Goal: Task Accomplishment & Management: Manage account settings

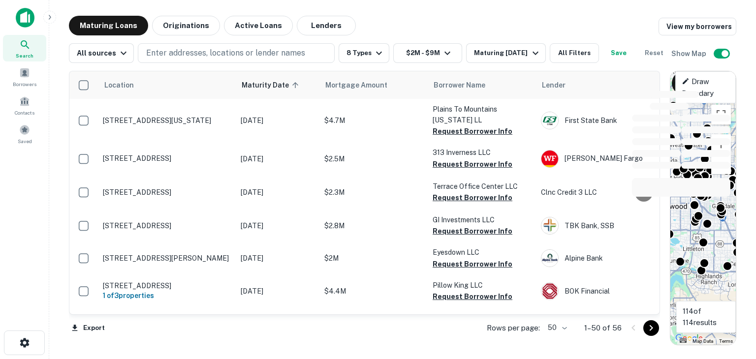
drag, startPoint x: 339, startPoint y: 219, endPoint x: 690, endPoint y: 207, distance: 351.6
click at [690, 207] on div "Location Maturity Date sorted ascending Mortgage Amount Borrower Name Lender Pu…" at bounding box center [402, 204] width 667 height 282
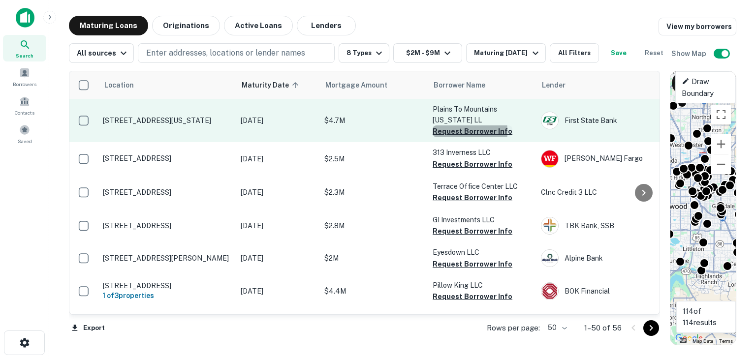
click at [445, 137] on button "Request Borrower Info" at bounding box center [473, 131] width 80 height 12
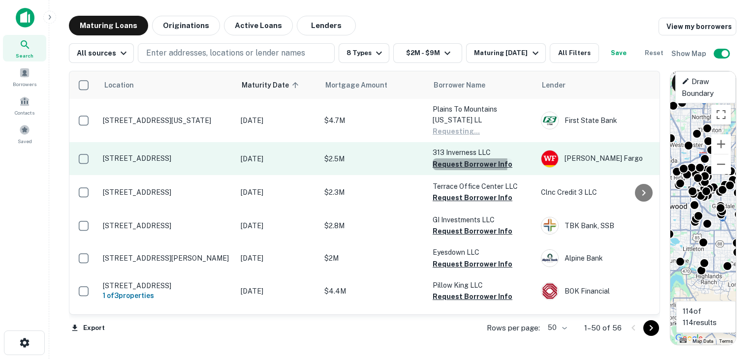
click at [448, 170] on button "Request Borrower Info" at bounding box center [473, 164] width 80 height 12
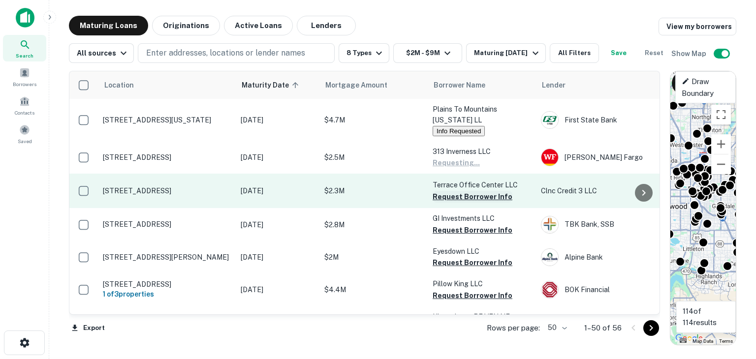
click at [449, 203] on button "Request Borrower Info" at bounding box center [473, 197] width 80 height 12
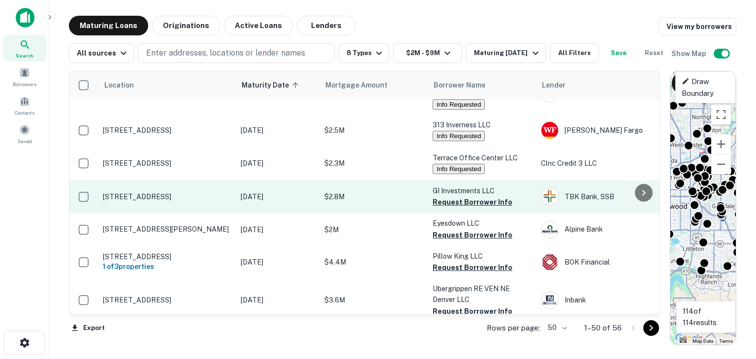
scroll to position [49, 0]
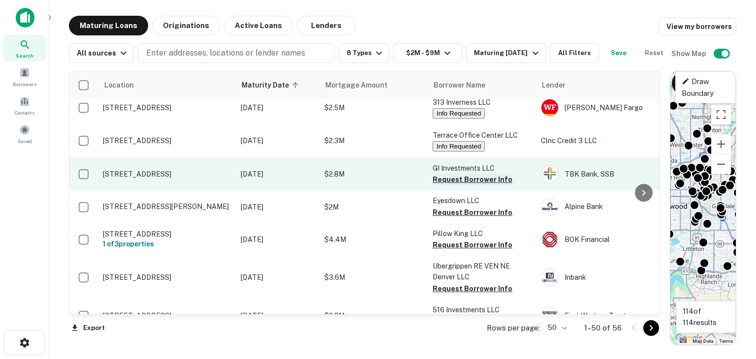
click at [449, 186] on button "Request Borrower Info" at bounding box center [473, 180] width 80 height 12
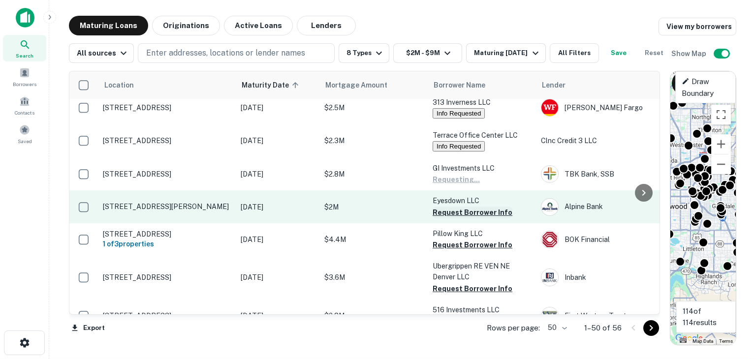
click at [447, 219] on button "Request Borrower Info" at bounding box center [473, 213] width 80 height 12
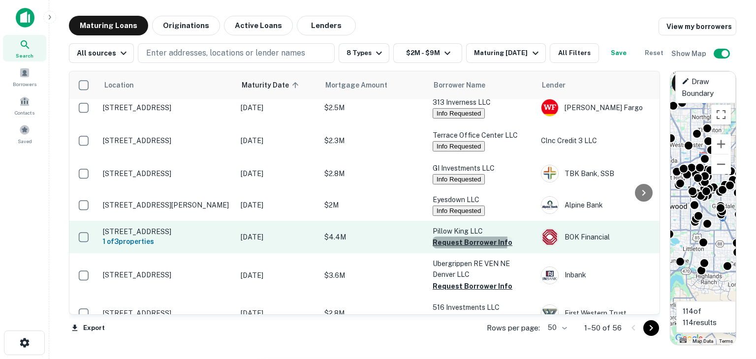
click at [445, 249] on button "Request Borrower Info" at bounding box center [473, 243] width 80 height 12
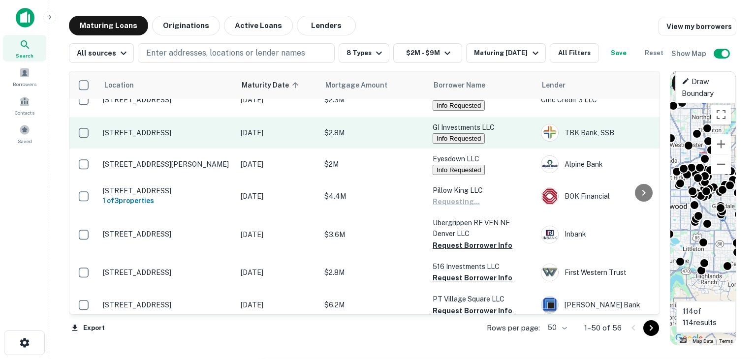
scroll to position [148, 0]
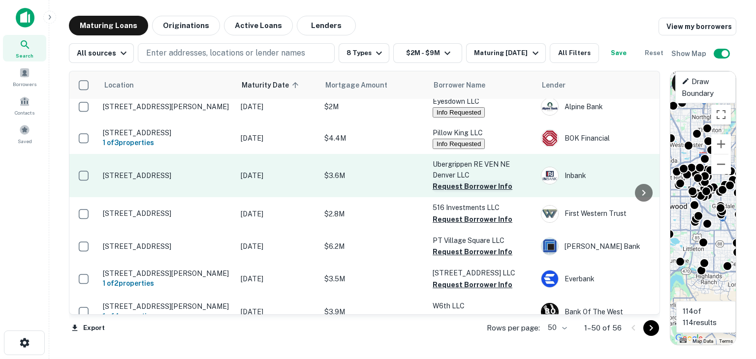
click at [442, 192] on button "Request Borrower Info" at bounding box center [473, 187] width 80 height 12
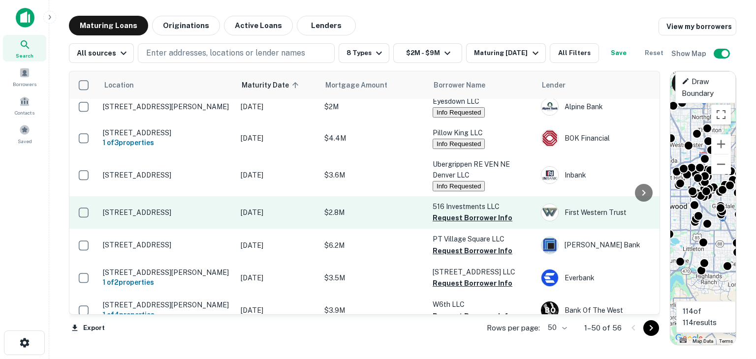
drag, startPoint x: 443, startPoint y: 237, endPoint x: 443, endPoint y: 246, distance: 8.9
click at [443, 224] on button "Request Borrower Info" at bounding box center [473, 218] width 80 height 12
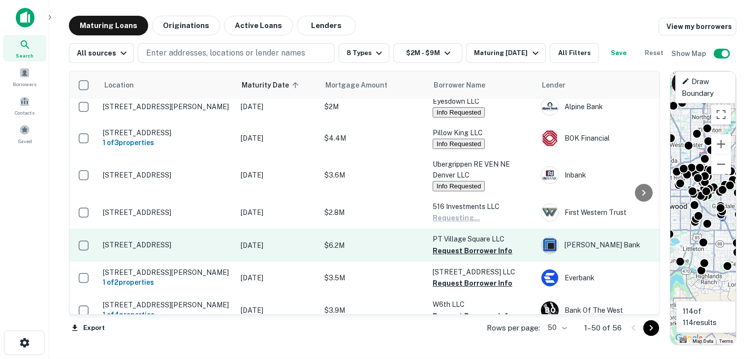
drag, startPoint x: 440, startPoint y: 269, endPoint x: 428, endPoint y: 255, distance: 18.1
click at [440, 257] on button "Request Borrower Info" at bounding box center [473, 251] width 80 height 12
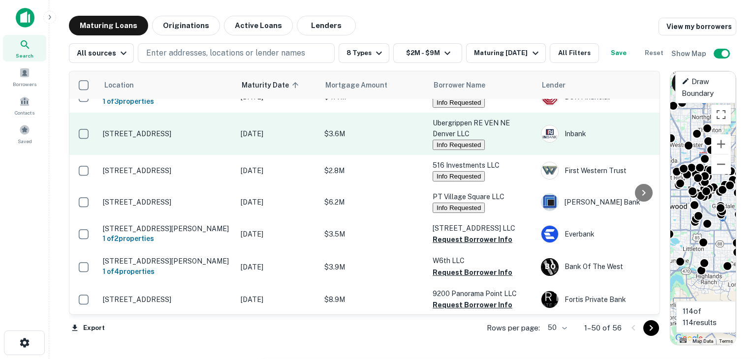
scroll to position [246, 0]
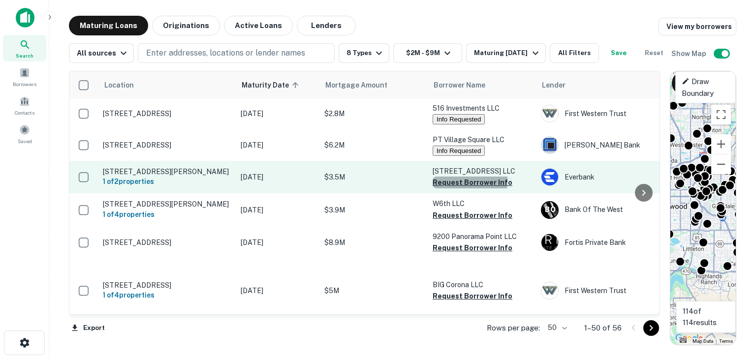
click at [443, 188] on button "Request Borrower Info" at bounding box center [473, 183] width 80 height 12
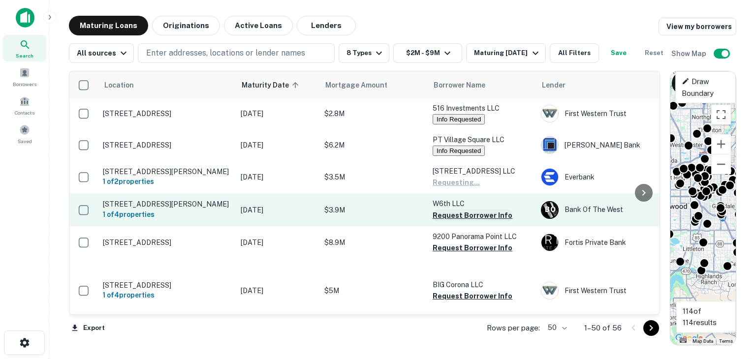
drag, startPoint x: 444, startPoint y: 236, endPoint x: 445, endPoint y: 242, distance: 5.6
click at [445, 221] on button "Request Borrower Info" at bounding box center [473, 216] width 80 height 12
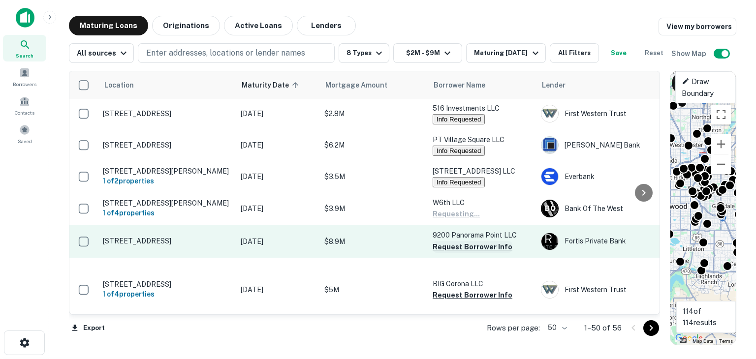
click at [446, 253] on button "Request Borrower Info" at bounding box center [473, 247] width 80 height 12
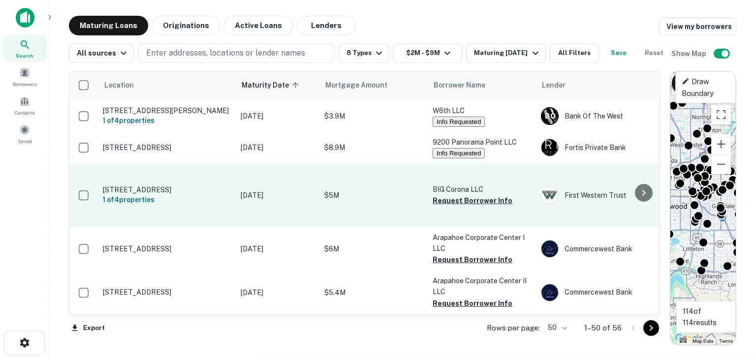
scroll to position [345, 0]
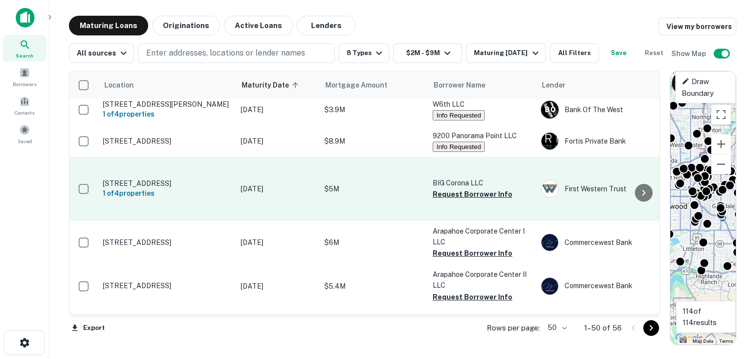
drag, startPoint x: 439, startPoint y: 220, endPoint x: 430, endPoint y: 213, distance: 11.9
click at [439, 200] on button "Request Borrower Info" at bounding box center [473, 194] width 80 height 12
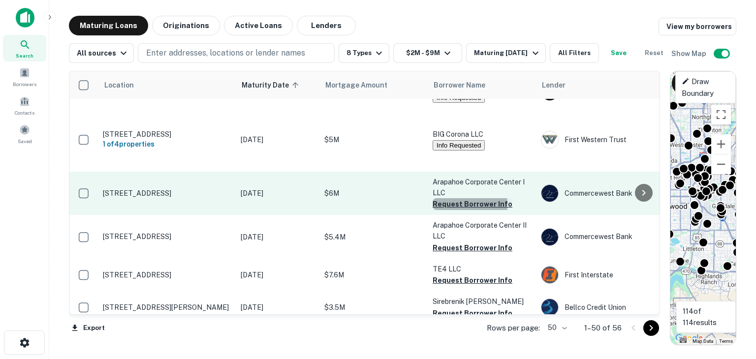
click at [442, 210] on button "Request Borrower Info" at bounding box center [473, 204] width 80 height 12
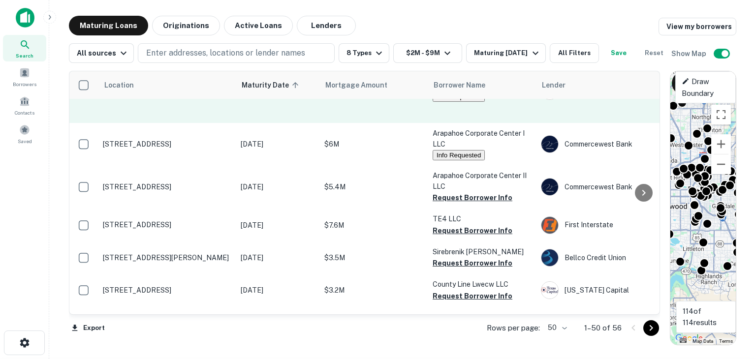
scroll to position [443, 0]
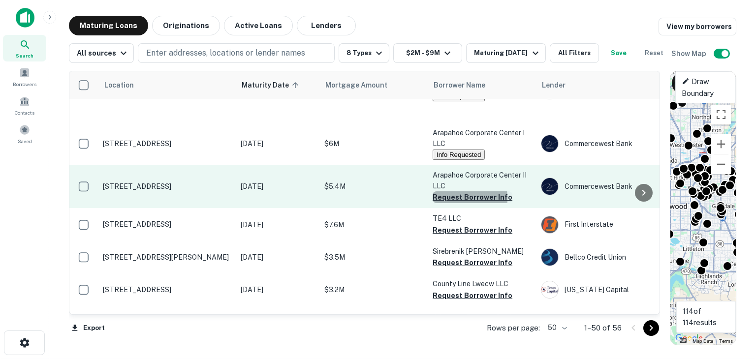
click at [443, 203] on button "Request Borrower Info" at bounding box center [473, 197] width 80 height 12
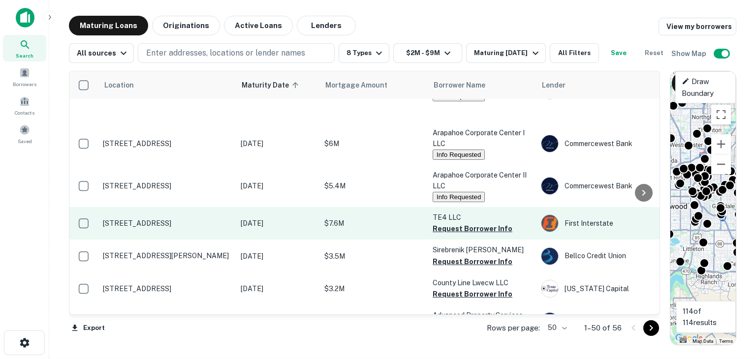
drag, startPoint x: 447, startPoint y: 258, endPoint x: 440, endPoint y: 247, distance: 13.7
click at [447, 235] on button "Request Borrower Info" at bounding box center [473, 229] width 80 height 12
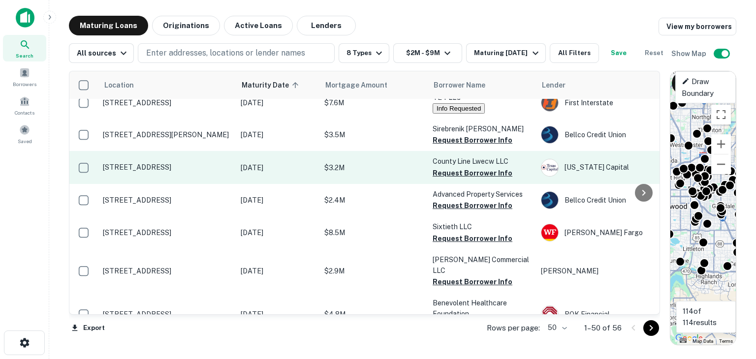
scroll to position [591, 0]
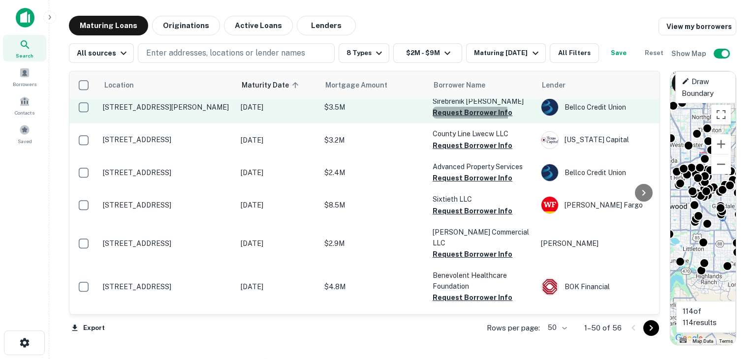
click at [443, 119] on button "Request Borrower Info" at bounding box center [473, 113] width 80 height 12
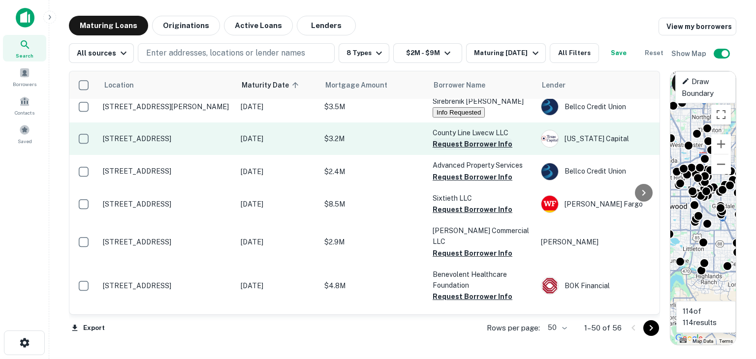
click at [447, 150] on button "Request Borrower Info" at bounding box center [473, 144] width 80 height 12
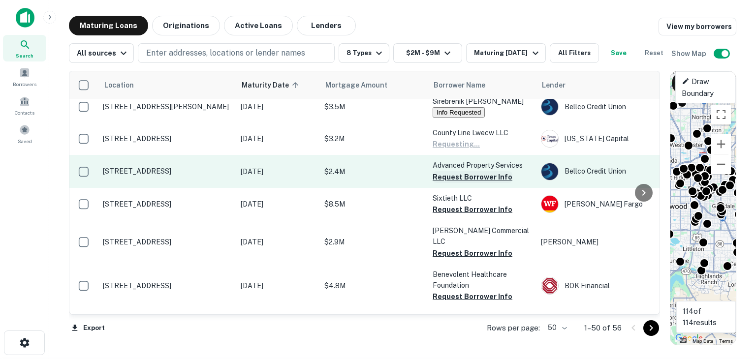
click at [449, 183] on button "Request Borrower Info" at bounding box center [473, 177] width 80 height 12
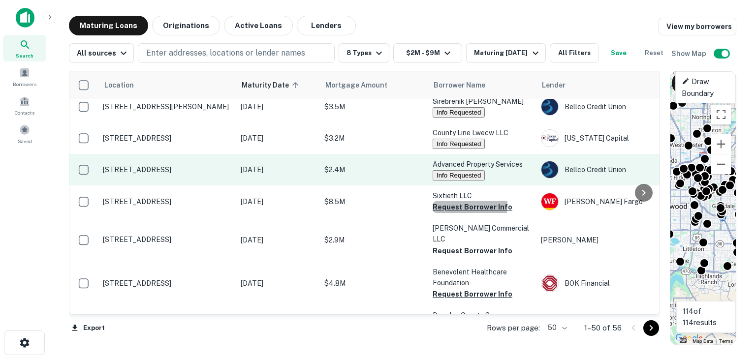
drag, startPoint x: 449, startPoint y: 239, endPoint x: 402, endPoint y: 190, distance: 67.5
click at [448, 213] on button "Request Borrower Info" at bounding box center [473, 207] width 80 height 12
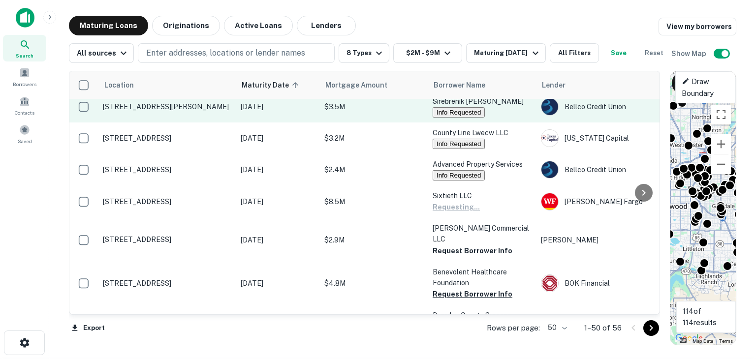
scroll to position [640, 0]
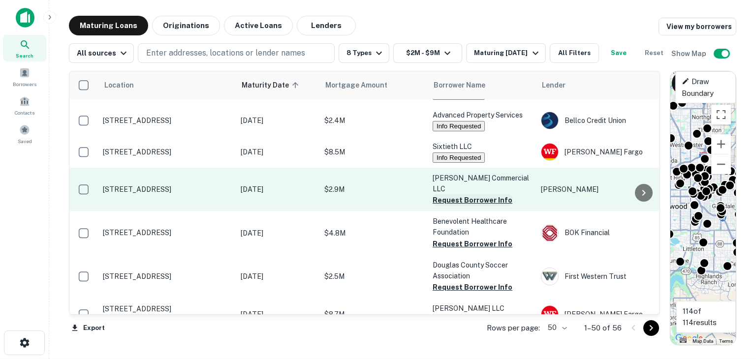
click at [444, 206] on button "Request Borrower Info" at bounding box center [473, 200] width 80 height 12
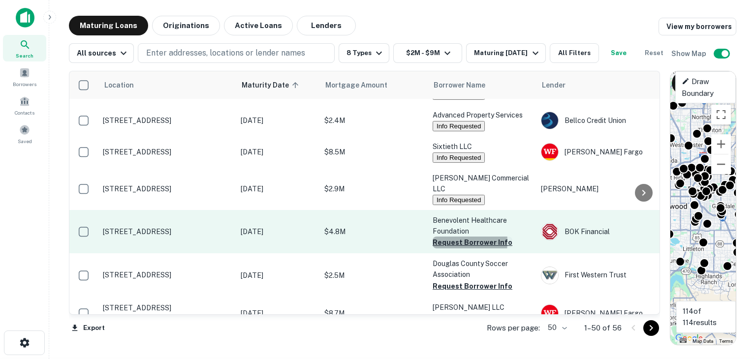
drag, startPoint x: 441, startPoint y: 268, endPoint x: 404, endPoint y: 172, distance: 103.2
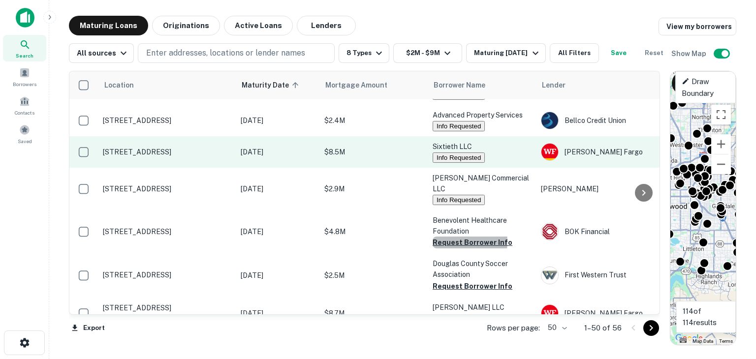
click at [441, 249] on button "Request Borrower Info" at bounding box center [473, 243] width 80 height 12
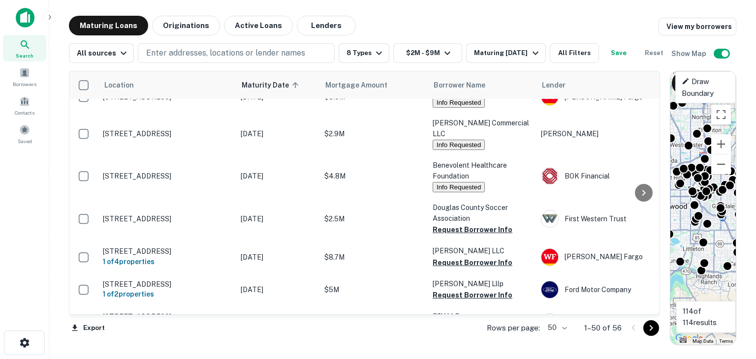
scroll to position [738, 0]
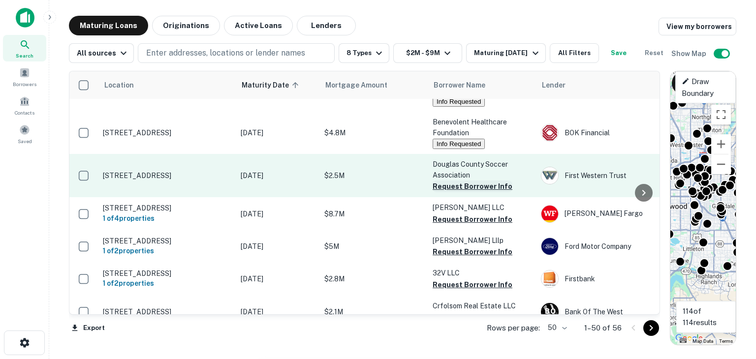
click at [445, 192] on button "Request Borrower Info" at bounding box center [473, 187] width 80 height 12
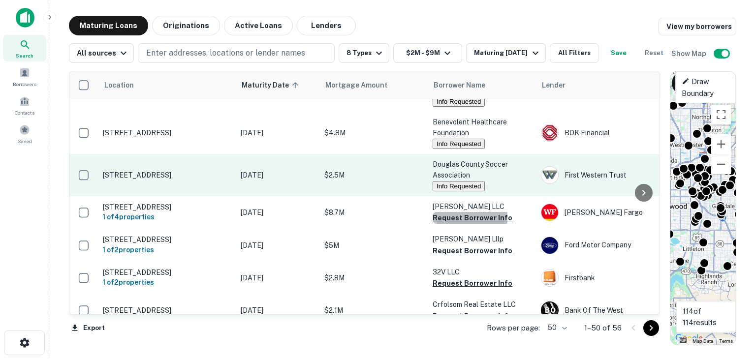
drag, startPoint x: 444, startPoint y: 247, endPoint x: 411, endPoint y: 199, distance: 57.7
click at [445, 224] on button "Request Borrower Info" at bounding box center [473, 218] width 80 height 12
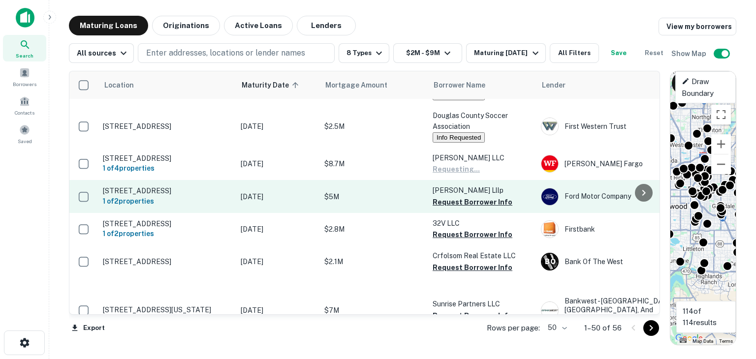
scroll to position [787, 0]
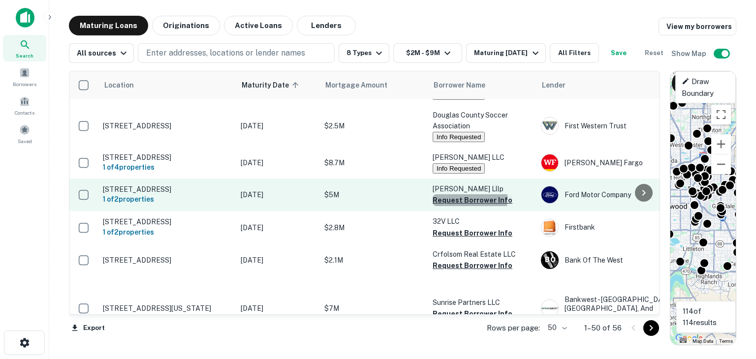
click at [443, 206] on button "Request Borrower Info" at bounding box center [473, 200] width 80 height 12
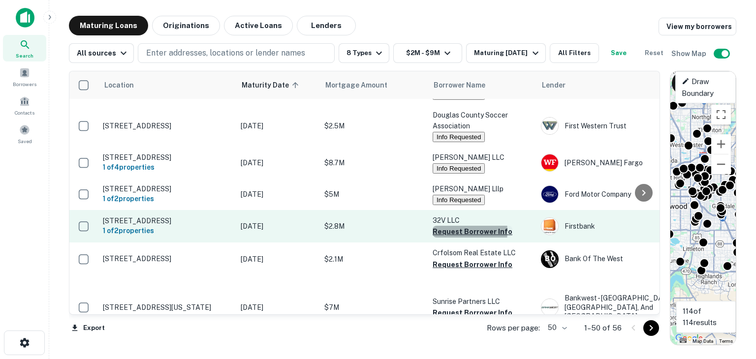
click at [449, 238] on button "Request Borrower Info" at bounding box center [473, 232] width 80 height 12
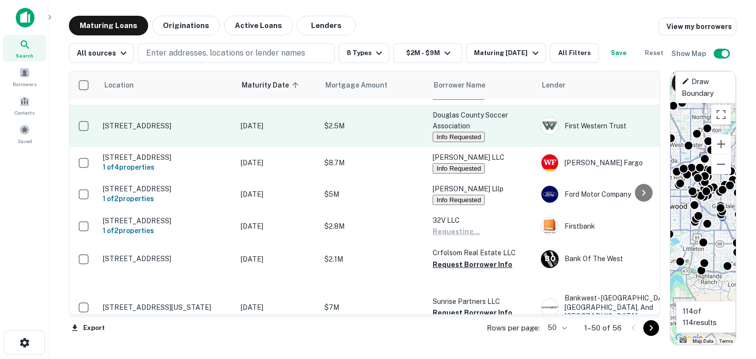
scroll to position [837, 0]
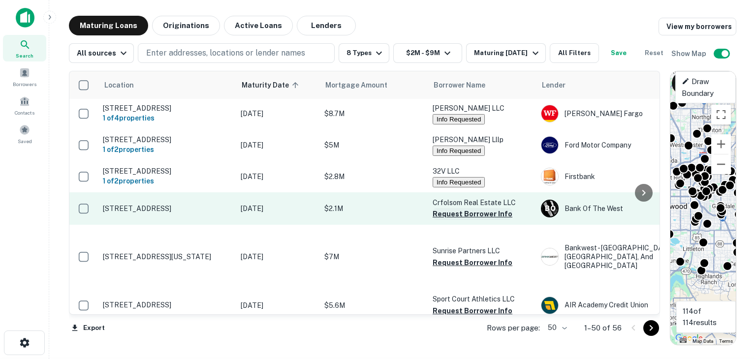
click at [437, 220] on button "Request Borrower Info" at bounding box center [473, 214] width 80 height 12
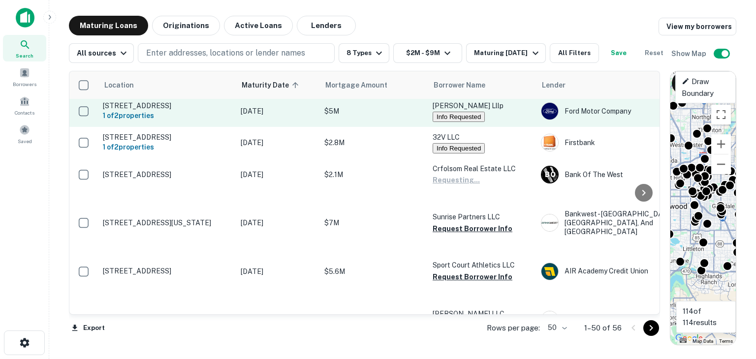
scroll to position [886, 0]
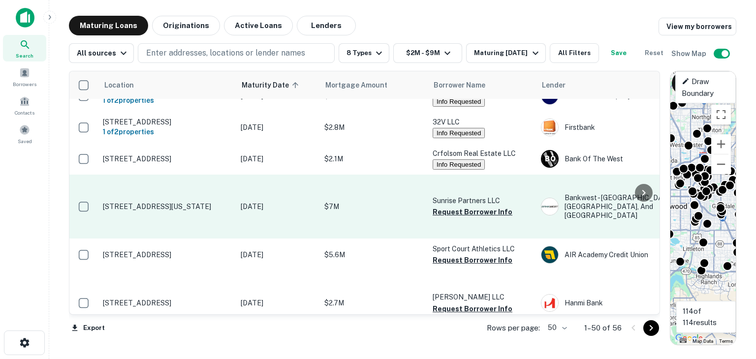
drag, startPoint x: 444, startPoint y: 243, endPoint x: 441, endPoint y: 238, distance: 5.1
click at [444, 218] on button "Request Borrower Info" at bounding box center [473, 212] width 80 height 12
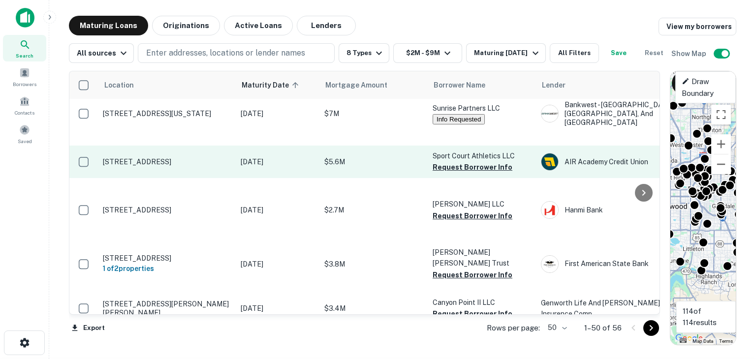
scroll to position [984, 0]
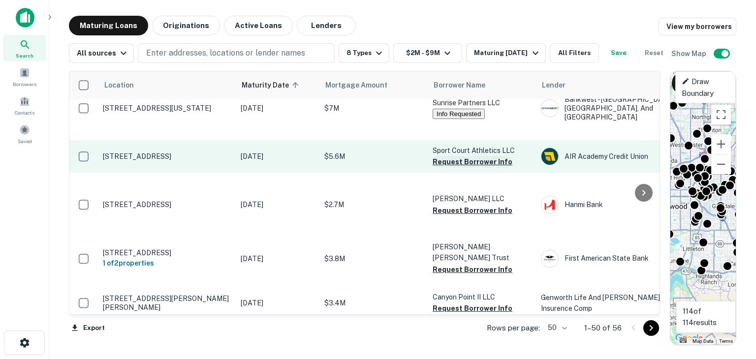
drag, startPoint x: 442, startPoint y: 195, endPoint x: 442, endPoint y: 200, distance: 4.9
click at [442, 168] on button "Request Borrower Info" at bounding box center [473, 162] width 80 height 12
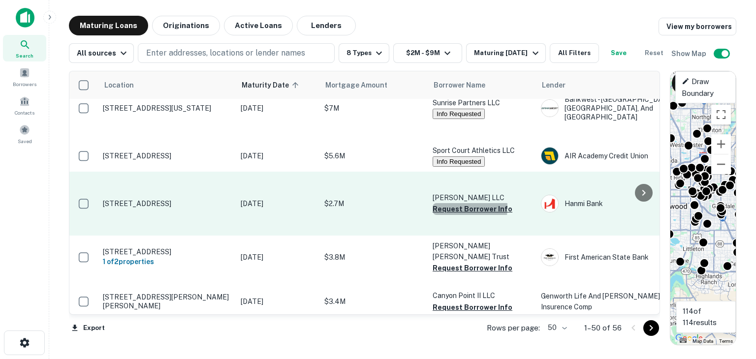
drag, startPoint x: 448, startPoint y: 242, endPoint x: 437, endPoint y: 222, distance: 22.7
click at [448, 215] on button "Request Borrower Info" at bounding box center [473, 209] width 80 height 12
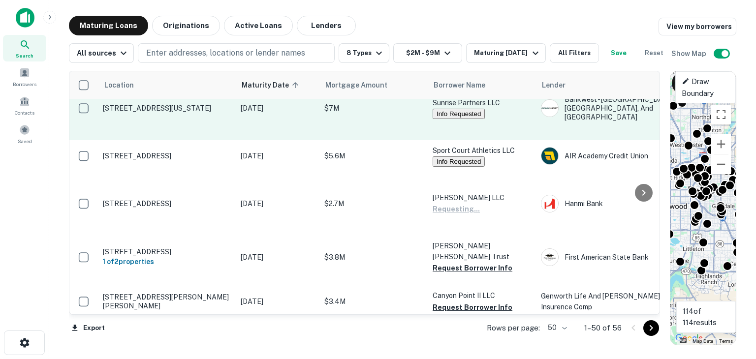
scroll to position [1034, 0]
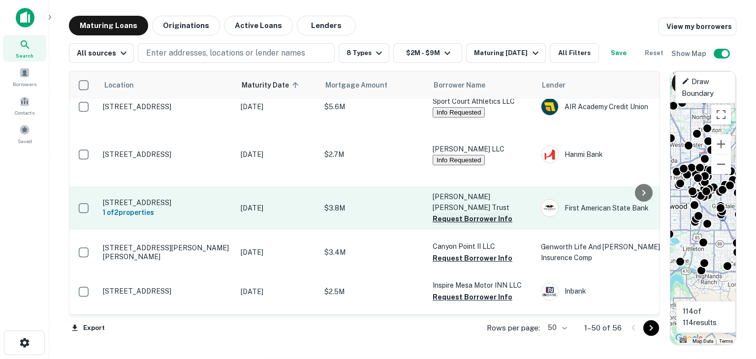
click at [438, 225] on button "Request Borrower Info" at bounding box center [473, 219] width 80 height 12
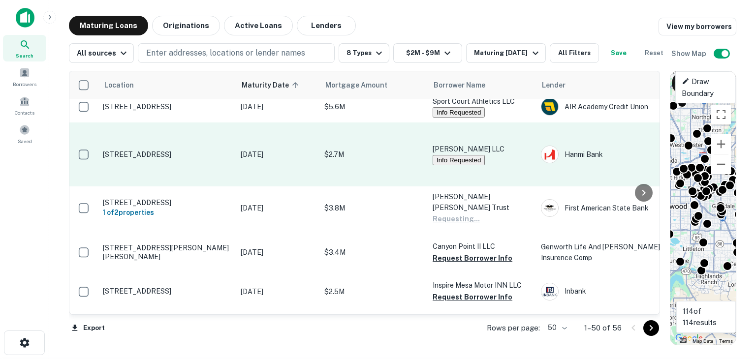
scroll to position [1083, 0]
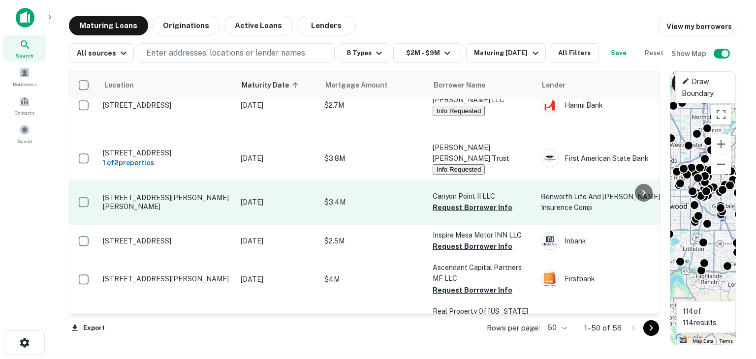
drag, startPoint x: 439, startPoint y: 225, endPoint x: 433, endPoint y: 211, distance: 15.2
click at [439, 214] on button "Request Borrower Info" at bounding box center [473, 208] width 80 height 12
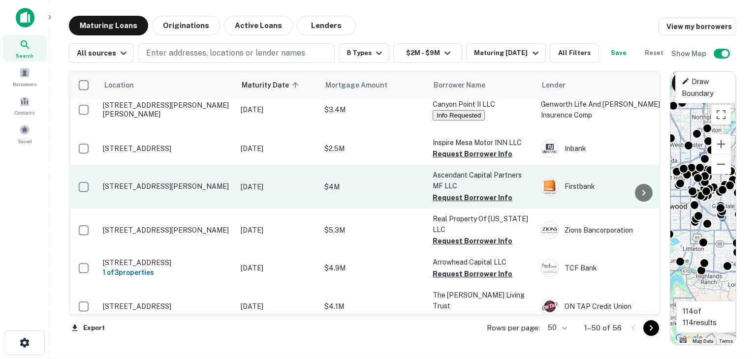
scroll to position [1181, 0]
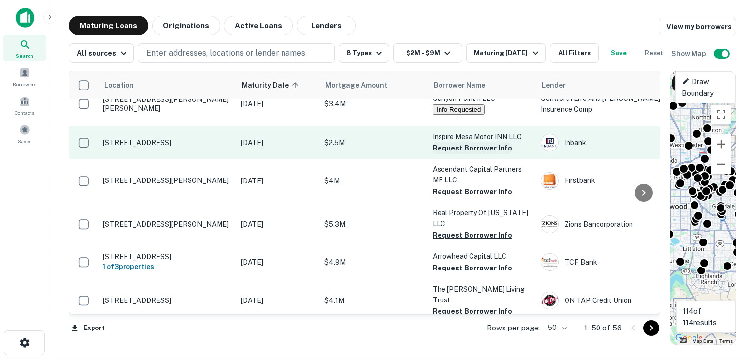
click at [444, 154] on button "Request Borrower Info" at bounding box center [473, 148] width 80 height 12
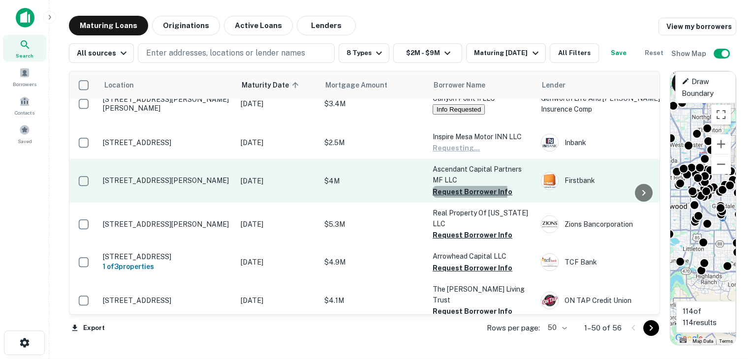
click at [449, 198] on button "Request Borrower Info" at bounding box center [473, 192] width 80 height 12
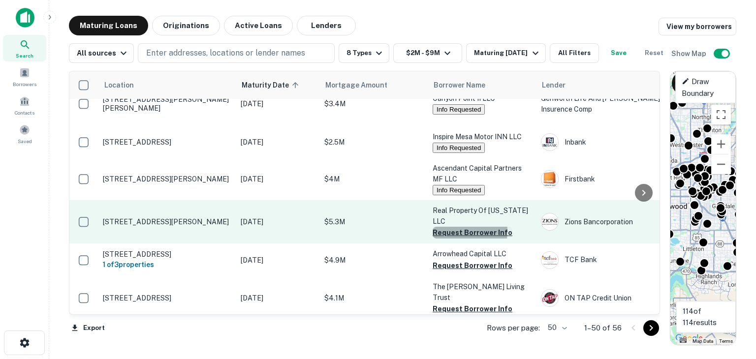
click at [444, 237] on button "Request Borrower Info" at bounding box center [473, 233] width 80 height 12
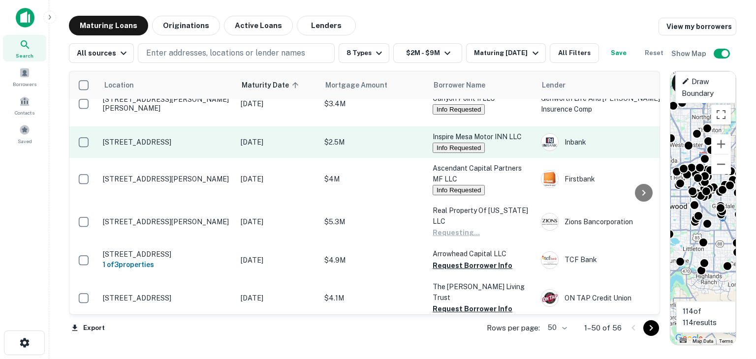
scroll to position [1230, 0]
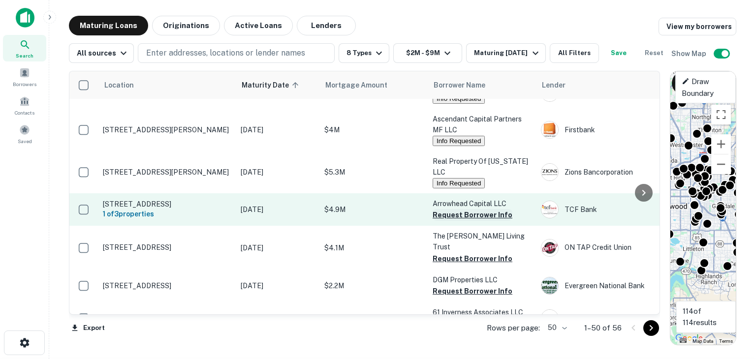
click at [449, 221] on button "Request Borrower Info" at bounding box center [473, 215] width 80 height 12
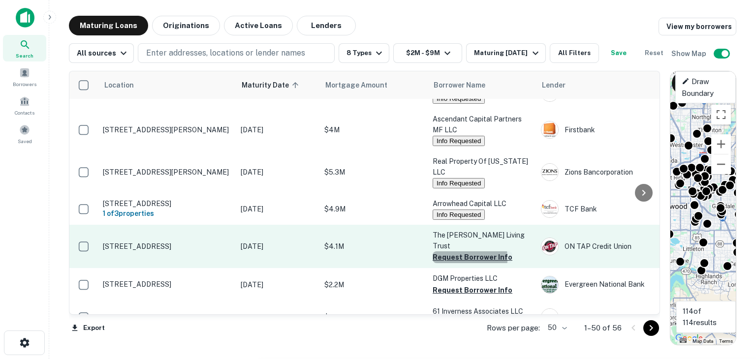
click at [445, 255] on button "Request Borrower Info" at bounding box center [473, 257] width 80 height 12
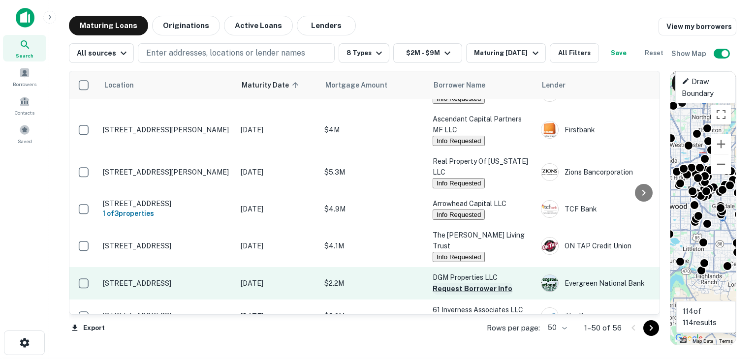
click at [444, 285] on button "Request Borrower Info" at bounding box center [473, 289] width 80 height 12
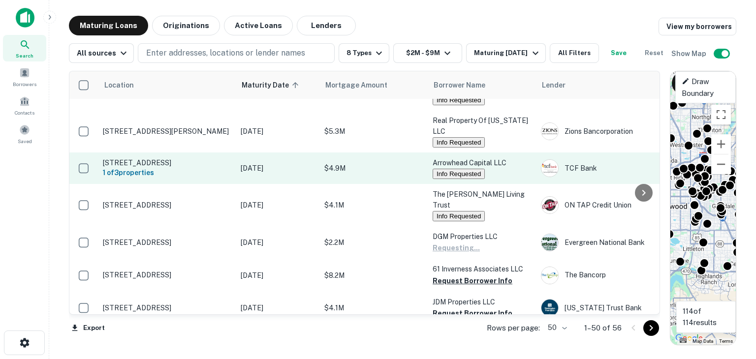
scroll to position [1329, 0]
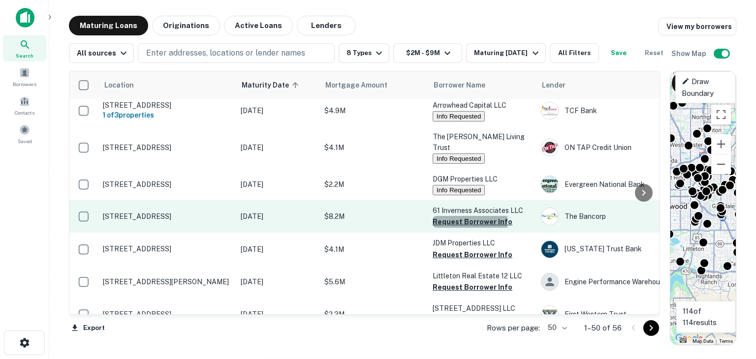
click at [439, 222] on button "Request Borrower Info" at bounding box center [473, 222] width 80 height 12
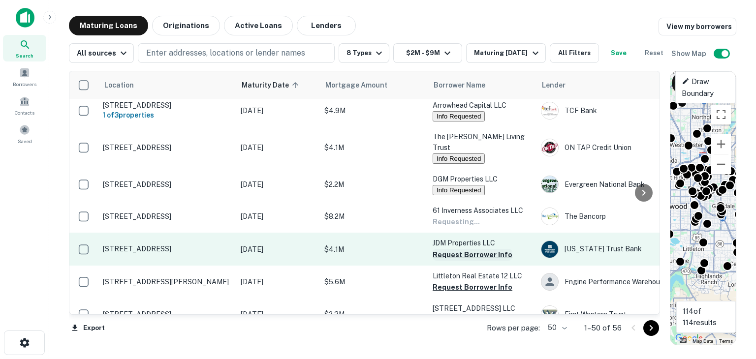
click at [442, 252] on button "Request Borrower Info" at bounding box center [473, 255] width 80 height 12
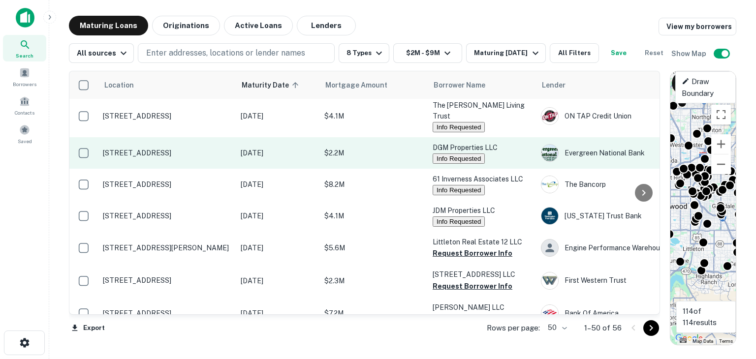
scroll to position [1378, 0]
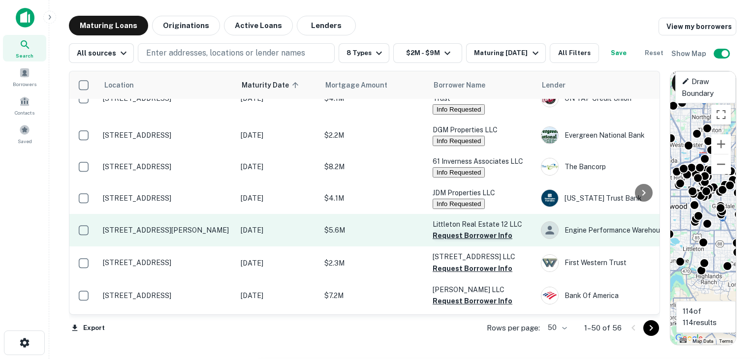
click at [438, 237] on button "Request Borrower Info" at bounding box center [473, 236] width 80 height 12
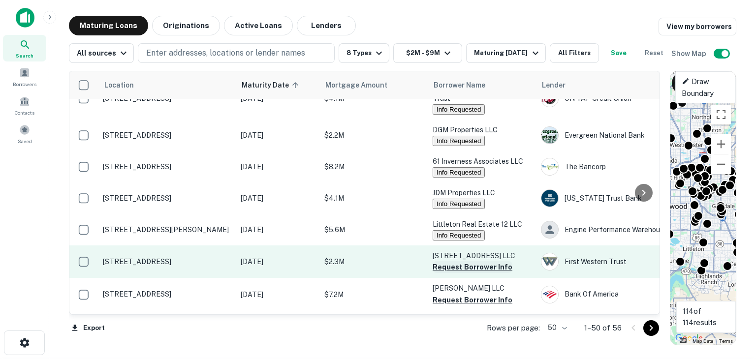
click at [443, 269] on button "Request Borrower Info" at bounding box center [473, 267] width 80 height 12
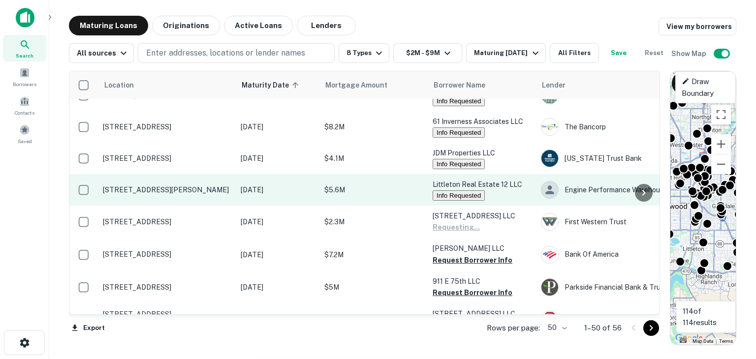
scroll to position [1476, 0]
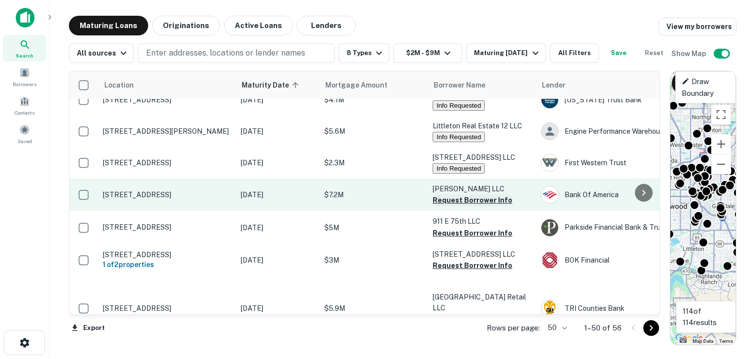
click at [436, 205] on button "Request Borrower Info" at bounding box center [473, 200] width 80 height 12
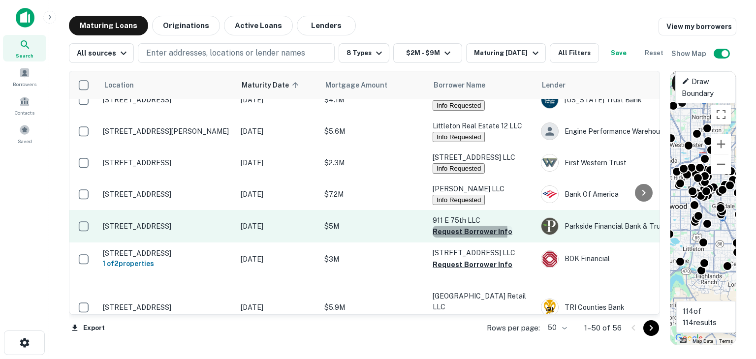
click at [442, 237] on button "Request Borrower Info" at bounding box center [473, 232] width 80 height 12
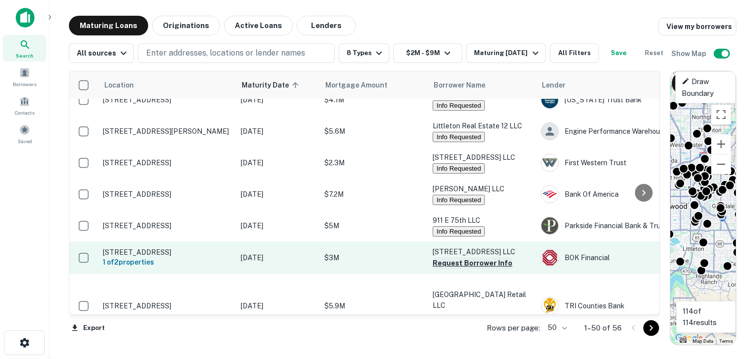
click at [445, 268] on button "Request Borrower Info" at bounding box center [473, 263] width 80 height 12
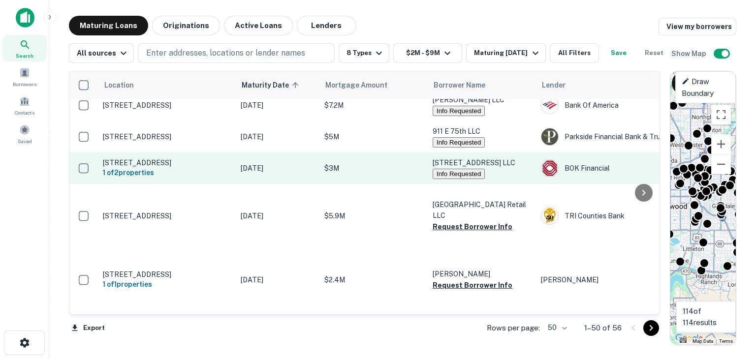
scroll to position [1575, 0]
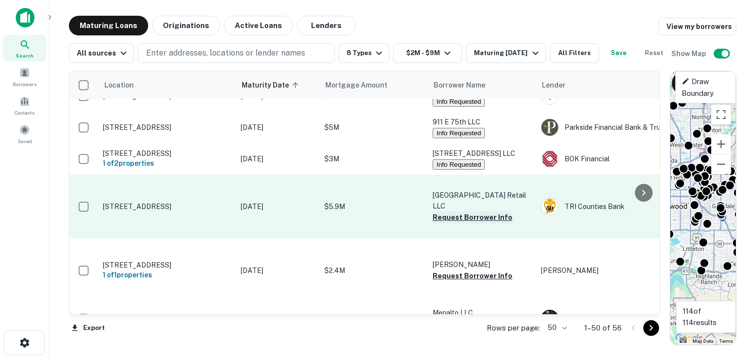
click at [438, 219] on button "Request Borrower Info" at bounding box center [473, 218] width 80 height 12
